Goal: Communication & Community: Answer question/provide support

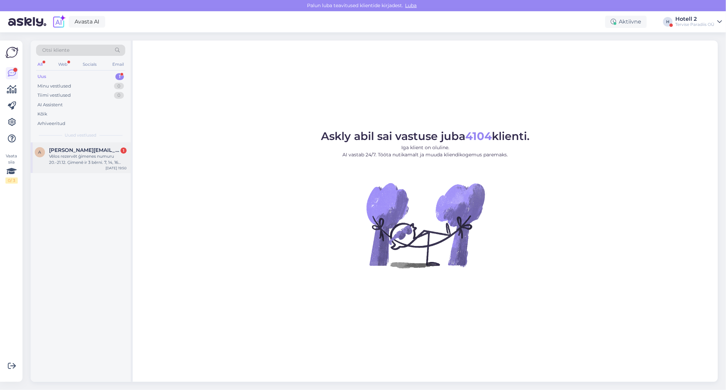
click at [68, 159] on div "Vēlos rezervēt ģimenes numuru 20.-21.12. Ģimenē ir 3 bērni. 7, 14, 16 gadus vec…" at bounding box center [88, 159] width 78 height 12
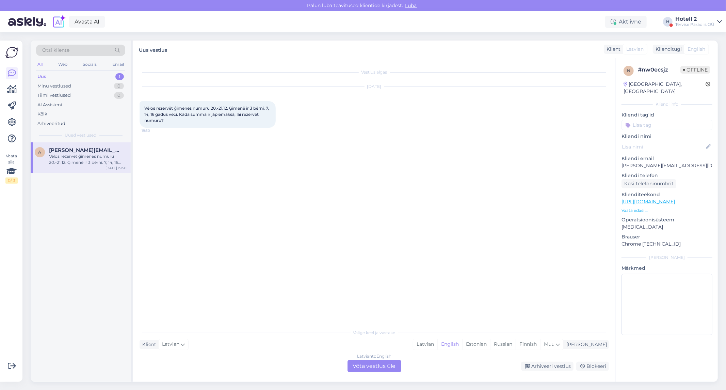
click at [364, 363] on div "Latvian to English Võta vestlus üle" at bounding box center [374, 366] width 54 height 12
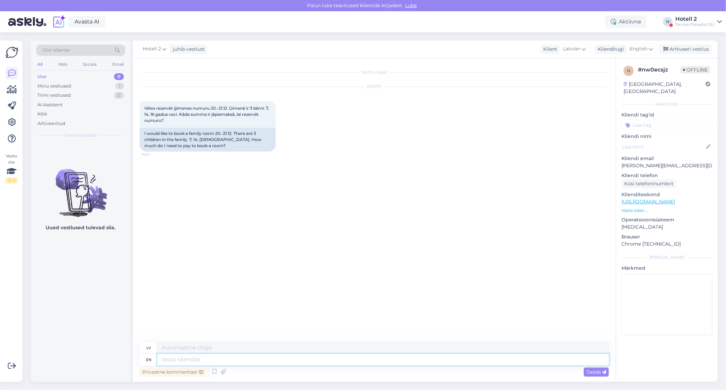
click at [167, 357] on textarea at bounding box center [383, 360] width 452 height 12
type textarea "Tere!"
type textarea "Sveiki!"
type textarea "Tere! Saame p"
type textarea "Tere! Sāme"
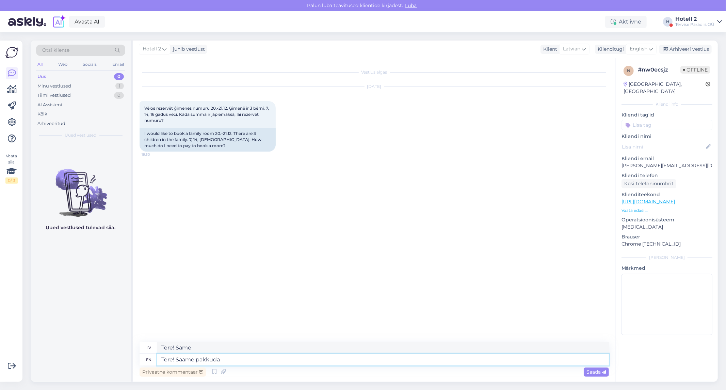
type textarea "Tere! Saame pakkuda"
type textarea "Sveiki! Sama pakuda"
type textarea "Tere! Saame pakkuda per"
type textarea "Sveiki! Sama pakuda par"
type textarea "Tere! Saame pakkuda peretuba"
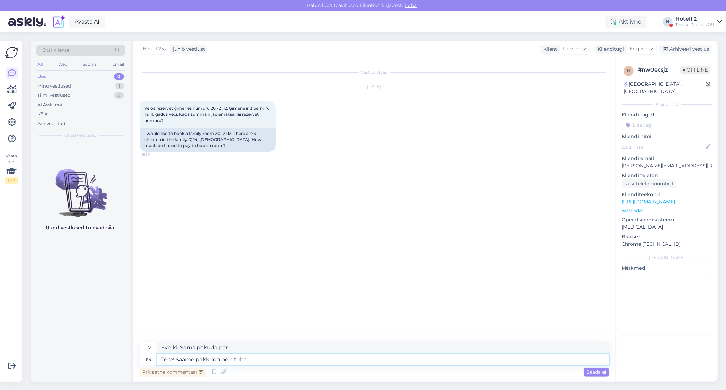
type textarea "Tere! Sama pakuda pāreja"
type textarea "Tere! Saame pakkuda peretuba hinnag"
type textarea "Labdien! Saame piedāvāt peretuba [PERSON_NAME]"
type textarea "Tere! Saame pakkuda peretuba hinnaga"
type textarea "Labdien! Saame piedāvāt peretuba hinnaga"
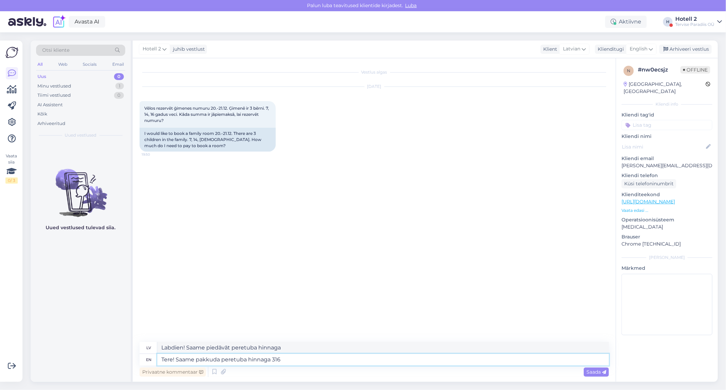
type textarea "Tere! Saame pakkuda peretuba hinnaga 316,"
type textarea "Labdien! Saame piedāvāt peretuba hinnaga 316"
type textarea "Tere! Saame pakkuda peretuba hinnaga 316,00"
type textarea "Labdien! Saame piedāvāt peretuba hinnaga 316,00"
type textarea "Tere! Saame pakkuda peretuba hinnaga 316,00 EUR."
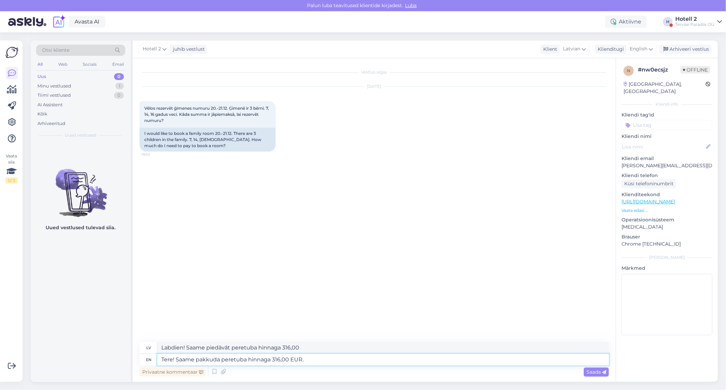
type textarea "Labdien! Saame piedāvāt peretuba 316,00 EUR."
type textarea "Tere! Saame pakkuda peretuba hinnaga 316,00 EUR. Selle"
type textarea "Labdien! Saame piedāvāt peretuba 316,00 EUR. Selle"
type textarea "Tere! Saame pakkuda peretuba hinnaga 316,00 EUR. [PERSON_NAME] s"
type textarea "Labdien! Saame piedāvāt peretuba 316,00 EUR. Selle cena"
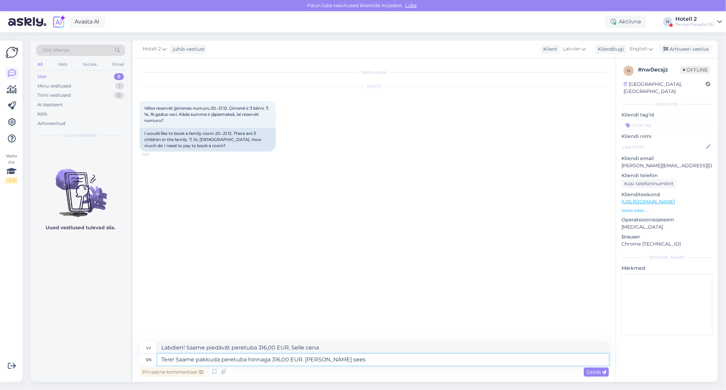
type textarea "Tere! Saame pakkuda peretuba hinnaga 316,00 EUR. [PERSON_NAME] sees"
type textarea "Labdien! Saame piedāvāt peretuba 316,00 EUR. [PERSON_NAME] redz"
type textarea "Tere! Saame pakkuda peretuba hinnaga 316,00 EUR. [PERSON_NAME] sees on v"
type textarea "Labdien! Saame piedāvāt peretuba 316,00 EUR. [PERSON_NAME] sees on"
type textarea "Tere! Saame pakkuda peretuba hinnaga 316,00 EUR. [PERSON_NAME] sees on"
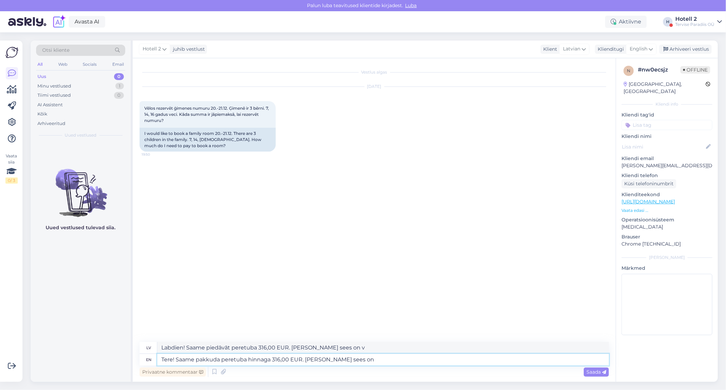
type textarea "Labdien! Saame piedāvāt peretuba 316,00 EUR. [PERSON_NAME] sees on"
type textarea "Tere! Saame pakkuda peretuba hinnaga 316,00 EUR. [PERSON_NAME] sees on majutus"
type textarea "Labdien! Saame piedāvāt peretuba 316,00 EUR. [PERSON_NAME] sees on majutus"
type textarea "Tere! Saame pakkuda peretuba hinnaga 316,00 EUR. [PERSON_NAME] sees on majutus …"
type textarea "Labdien! Saame piedāvāt peretuba 316,00 EUR. [PERSON_NAME] sees on majutus per"
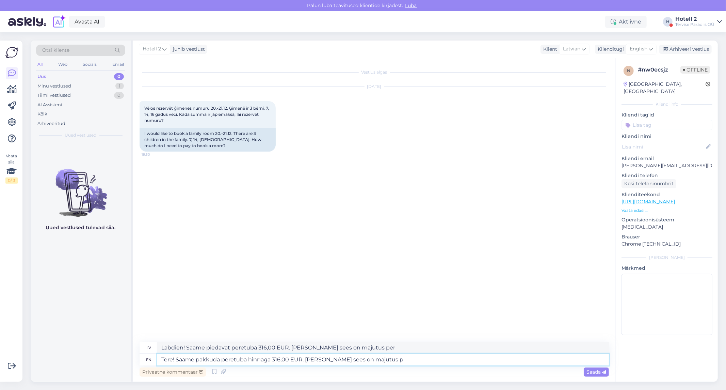
type textarea "Tere! Saame pakkuda peretuba hinnaga 316,00 EUR. [PERSON_NAME] sees on majutus"
type textarea "Labdien! Saame piedāvāt peretuba 316,00 EUR. [PERSON_NAME] sees on majutus"
type textarea "Tere! Saame pakkuda peretuba hinnaga 316,00 EUR. [PERSON_NAME] sees on majutus,"
type textarea "Labdien! Saame piedāvāt peretuba 316,00 EUR. [PERSON_NAME] sees on majutus,"
type textarea "Tere! Saame pakkuda peretuba hinnaga 316,00 EUR. [PERSON_NAME] sees on majutus,…"
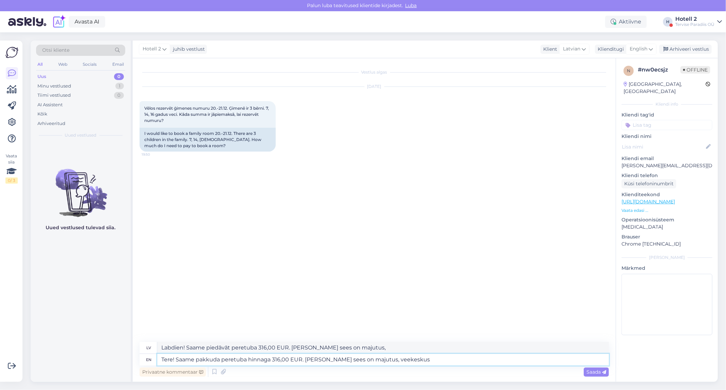
type textarea "Labdien! Saame piedāvāt peretuba 316,00 EUR. [PERSON_NAME] sees on majutus, vee…"
type textarea "Tere! Saame pakkuda peretuba hinnaga 316,00 EUR. [PERSON_NAME] sees on majutus,…"
type textarea "Labdien! Saame piedāvāt peretuba 316,00 EUR. [PERSON_NAME] sees on majutus, vee…"
type textarea "Tere! Saame pakkuda peretuba hinnaga 316,00 EUR. [PERSON_NAME] sees on majutus,…"
type textarea "Labdien! Saame piedāvāt peretuba 316,00 EUR. [PERSON_NAME] sees on majutus, vee…"
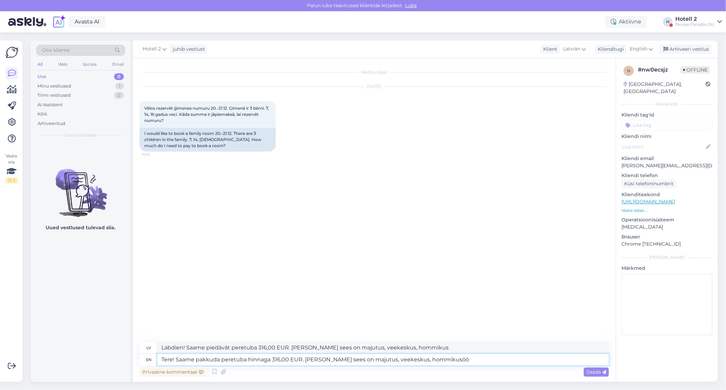
type textarea "Tere! Saame pakkuda peretuba hinnaga 316,00 EUR. [PERSON_NAME] sees on majutus,…"
type textarea "Labdien! Saame piedāvāt peretuba 316,00 EUR. [PERSON_NAME] see on majutus, veek…"
type textarea "Tere! Saame pakkuda peretuba hinnaga 316,00 EUR. [PERSON_NAME] sees on majutus,…"
type textarea "Labdien! Saame piedāvāt peretuba 316,00 EUR. [PERSON_NAME] see on majutus, veek…"
type textarea "Tere! Saame pakkuda peretuba hinnaga 316,00 EUR. [PERSON_NAME] sees on majutus,…"
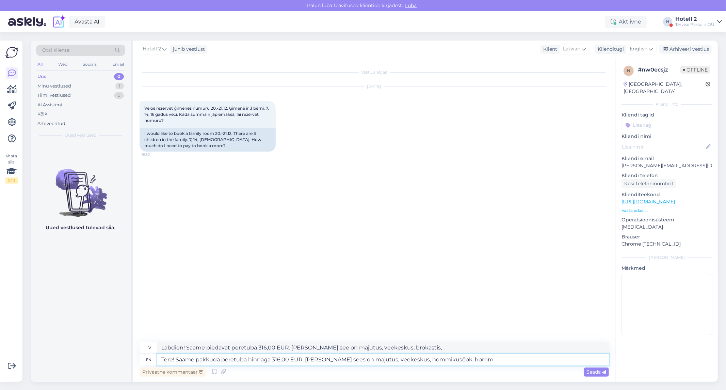
type textarea "Labdien! Saame piedāvāt peretuba 316,00 EUR. [PERSON_NAME] see on majutus, veek…"
type textarea "Tere! Saame pakkuda peretuba hinnaga 316,00 EUR. [PERSON_NAME] sees on majutus,…"
type textarea "Labdien! Saame piedāvāt peretuba 316,00 EUR. [PERSON_NAME] see on majutus, veek…"
type textarea "Tere! Saame pakkuda peretuba hinnaga 316,00 EUR. [PERSON_NAME] sees on majutus,…"
type textarea "Labdien! Saame piedāvāt peretuba 316,00 EUR. [PERSON_NAME] see on majutus, veek…"
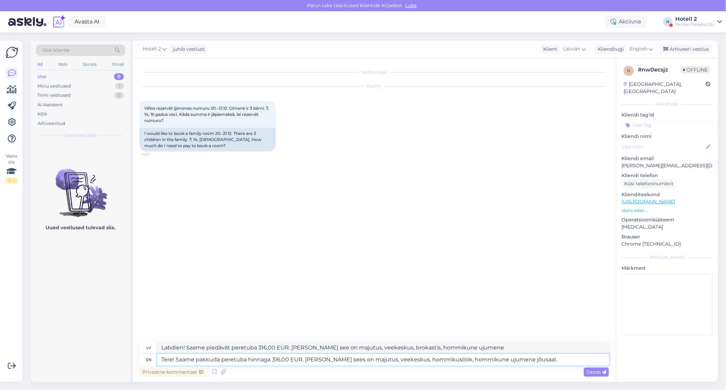
type textarea "Tere! Saame pakkuda peretuba hinnaga 316,00 EUR. [PERSON_NAME] sees on majutus,…"
type textarea "Labdien! Saame piedāvāt peretuba 316,00 EUR. [PERSON_NAME] see on majutus, veek…"
type textarea "Tere! Saame pakkuda peretuba hinnaga 316,00 EUR. [PERSON_NAME] sees on majutus,…"
type textarea "Labdien! Saame piedāvāt peretuba 316,00 EUR. [PERSON_NAME] see on majutus, veek…"
type textarea "Tere! Saame pakkuda peretuba hinnaga 316,00 EUR. [PERSON_NAME] sees on majutus,…"
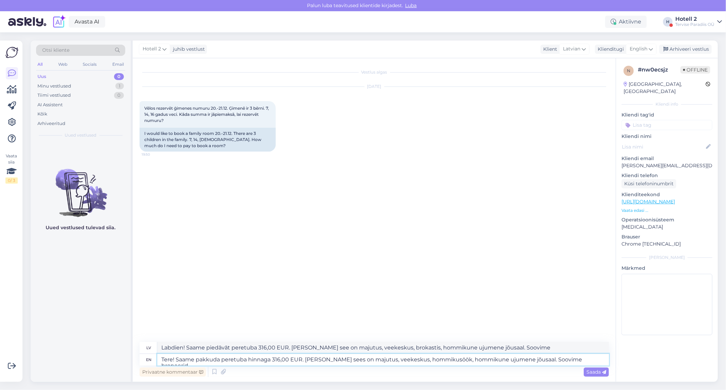
type textarea "Labdien! Saame piedāvāt peretuba 316,00 EUR. [PERSON_NAME] see on majutus, veek…"
type textarea "Tere! Saame pakkuda peretuba hinnaga 316,00 EUR. [PERSON_NAME] sees on majutus,…"
type textarea "Labdien! Saame piedāvāt peretuba 316,00 EUR. [PERSON_NAME] see on majutus, veek…"
type textarea "Tere! Saame pakkuda peretuba hinnaga 316,00 EUR. [PERSON_NAME] sees on majutus,…"
type textarea "Labdien! Saame piedāvāt peretuba 316,00 EUR. [PERSON_NAME] see on majutus, veek…"
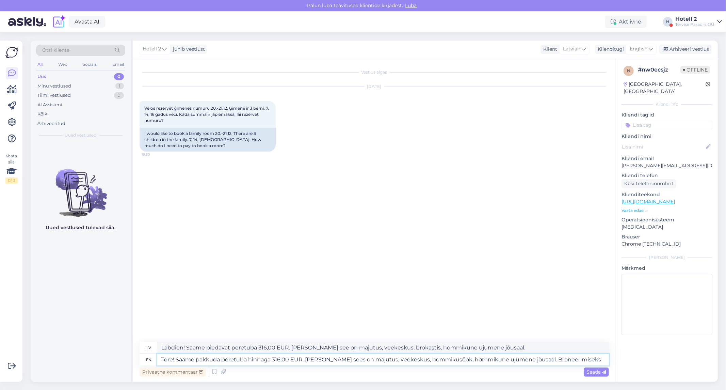
type textarea "Tere! Saame pakkuda peretuba hinnaga 316,00 EUR. [PERSON_NAME] sees on majutus,…"
type textarea "Labdien! Saame piedāvāt peretuba 316,00 EUR. [PERSON_NAME] see on majutus, veek…"
type textarea "Tere! Saame pakkuda peretuba hinnaga 316,00 EUR. [PERSON_NAME] sees on majutus,…"
type textarea "Labdien! Saame piedāvāt peretuba 316,00 EUR. [PERSON_NAME] see on majutus, veek…"
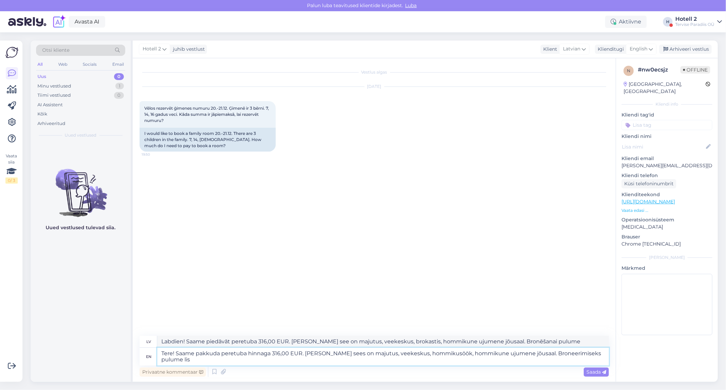
type textarea "Tere! Saame pakkuda peretuba hinnaga 316,00 EUR. [PERSON_NAME] sees on majutus,…"
type textarea "Labdien! Saame piedāvāt peretuba 316,00 EUR. [PERSON_NAME] see on majutus, veek…"
type textarea "Tere! Saame pakkuda peretuba hinnaga 316,00 EUR. [PERSON_NAME] sees on majutus,…"
type textarea "Labdien! Saame piedāvāt peretuba 316,00 EUR. [PERSON_NAME] see on majutus, veek…"
type textarea "Tere! Saame pakkuda peretuba hinnaga 316,00 EUR. [PERSON_NAME] sees on majutus,…"
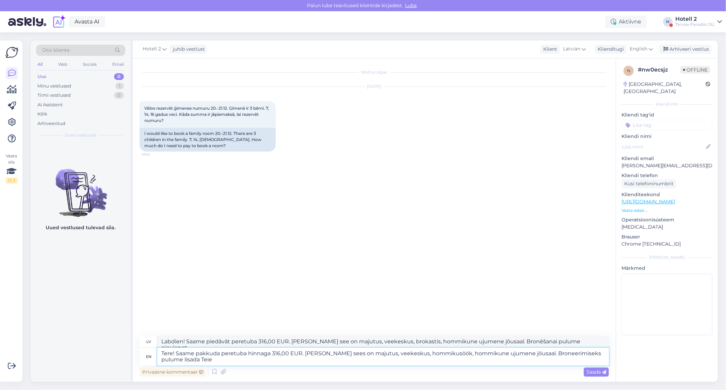
type textarea "Labdien! Saame piedāvāt peretuba 316,00 EUR. [PERSON_NAME] see on majutus, veek…"
type textarea "Tere! Saame pakkuda peretuba hinnaga 316,00 EUR. [PERSON_NAME] sees on majutus,…"
type textarea "Labdien! Saame piedāvāt peretuba 316,00 EUR. [PERSON_NAME] see on majutus, veek…"
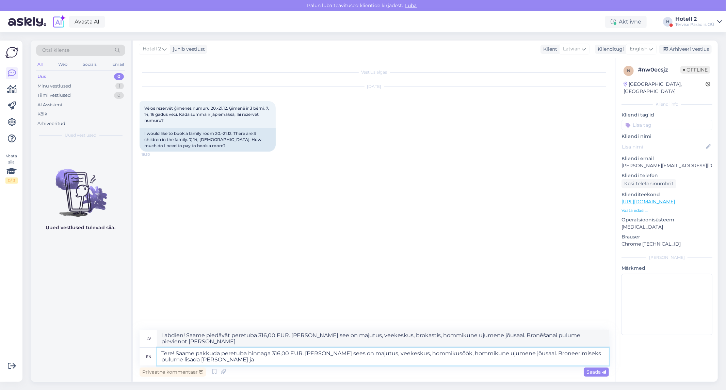
type textarea "Tere! Saame pakkuda peretuba hinnaga 316,00 EUR. [PERSON_NAME] sees on majutus,…"
type textarea "Labdien! Saame piedāvāt peretuba 316,00 EUR. [PERSON_NAME] see on majutus, veek…"
type textarea "Tere! Saame pakkuda peretuba hinnaga 316,00 EUR. [PERSON_NAME] sees on majutus,…"
type textarea "Labdien! Saame piedāvāt peretuba 316,00 EUR. [PERSON_NAME] see on majutus, veek…"
type textarea "Tere! Saame pakkuda peretuba hinnaga 316,00 EUR. [PERSON_NAME] sees on majutus,…"
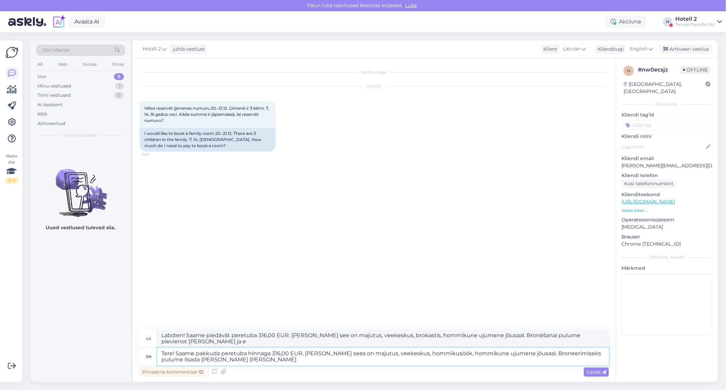
type textarea "Labdien! Saame piedāvāt peretuba 316,00 EUR. [PERSON_NAME] see on majutus, veek…"
type textarea "Tere! Saame pakkuda peretuba hinnaga 316,00 EUR. [PERSON_NAME] sees on majutus,…"
type textarea "Labdien! Saame piedāvāt peretuba 316,00 EUR. [PERSON_NAME] see on majutus, veek…"
type textarea "Tere! Saame pakkuda peretuba hinnaga 316,00 EUR. [PERSON_NAME] sees on majutus,…"
type textarea "Labdien! Saame piedāvāt peretuba 316,00 EUR. [PERSON_NAME] see on majutus, veek…"
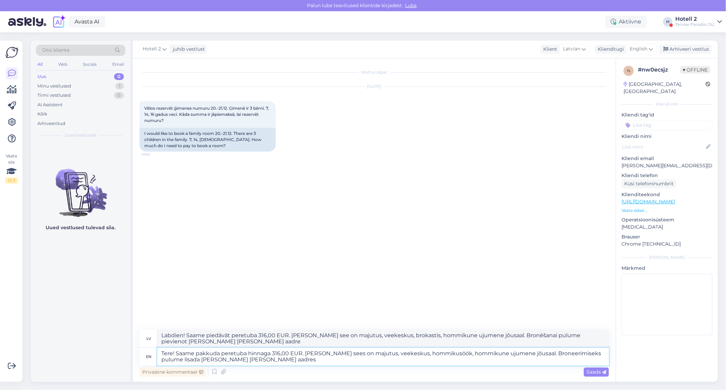
type textarea "Tere! Saame pakkuda peretuba hinnaga 316,00 EUR. [PERSON_NAME] sees on majutus,…"
type textarea "Labdien! Saame piedāvāt peretuba 316,00 EUR. [PERSON_NAME] see on majutus, veek…"
type textarea "Tere! Saame pakkuda peretuba hinnaga 316,00 EUR. [PERSON_NAME] sees on majutus,…"
type textarea "Labdien! Saame piedāvāt peretuba 316,00 EUR. [PERSON_NAME] see on majutus, veek…"
type textarea "Tere! Saame pakkuda peretuba hinnaga 316,00 EUR. [PERSON_NAME] sees on majutus,…"
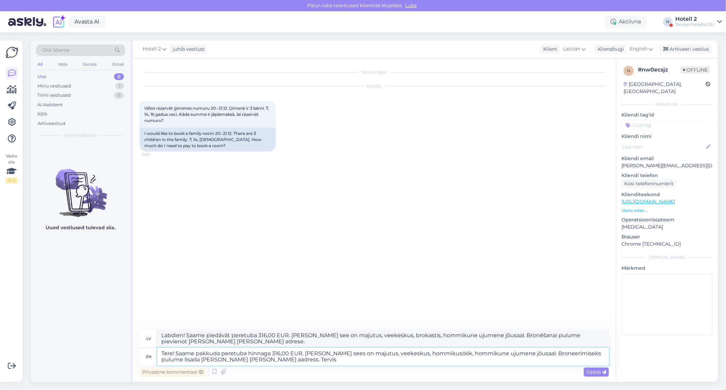
type textarea "Labdien! Saame piedāvāt peretuba 316,00 EUR. [PERSON_NAME] see on majutus, veek…"
type textarea "Tere! Saame pakkuda peretuba hinnaga 316,00 EUR. [PERSON_NAME] sees on majutus,…"
type textarea "Labdien! Saame piedāvāt peretuba 316,00 EUR. [PERSON_NAME] see on majutus, veek…"
type textarea "Tere! Saame pakkuda peretuba hinnaga 316,00 EUR. [PERSON_NAME] sees on majutus,…"
type textarea "Labdien! Saame piedāvāt peretuba 316,00 EUR. [PERSON_NAME] see on majutus, veek…"
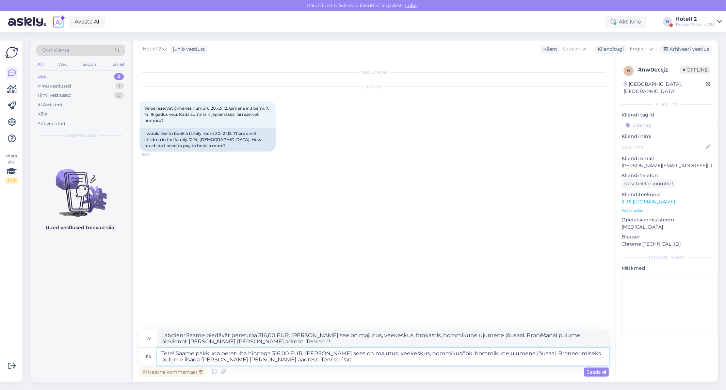
type textarea "Tere! Saame pakkuda peretuba hinnaga 316,00 EUR. [PERSON_NAME] sees on majutus,…"
type textarea "Labdien! Saame piedāvāt peretuba 316,00 EUR. [PERSON_NAME] see on majutus, veek…"
type textarea "Tere! Saame pakkuda peretuba hinnaga 316,00 EUR. [PERSON_NAME] sees on majutus,…"
type textarea "Labdien! Saame piedāvāt peretuba 316,00 EUR. [PERSON_NAME] see on majutus, veek…"
type textarea "Tere! Saame pakkuda peretuba hinnaga 316,00 EUR. [PERSON_NAME] sees on majutus,…"
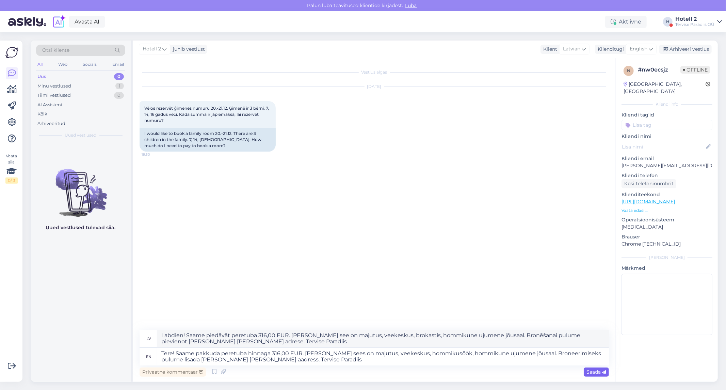
click at [603, 367] on div "Saada" at bounding box center [596, 371] width 25 height 9
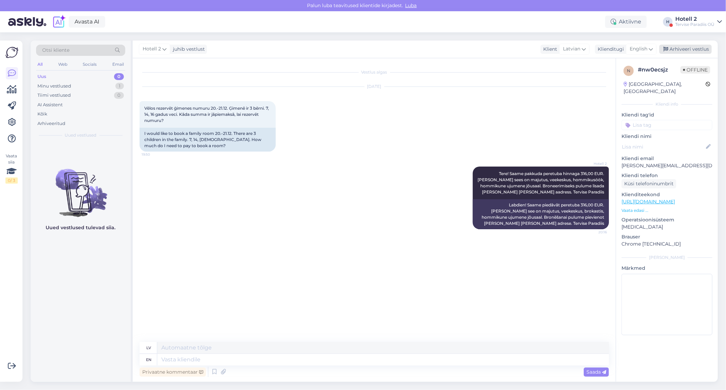
click at [690, 50] on div "Arhiveeri vestlus" at bounding box center [685, 49] width 52 height 9
